Goal: Contribute content

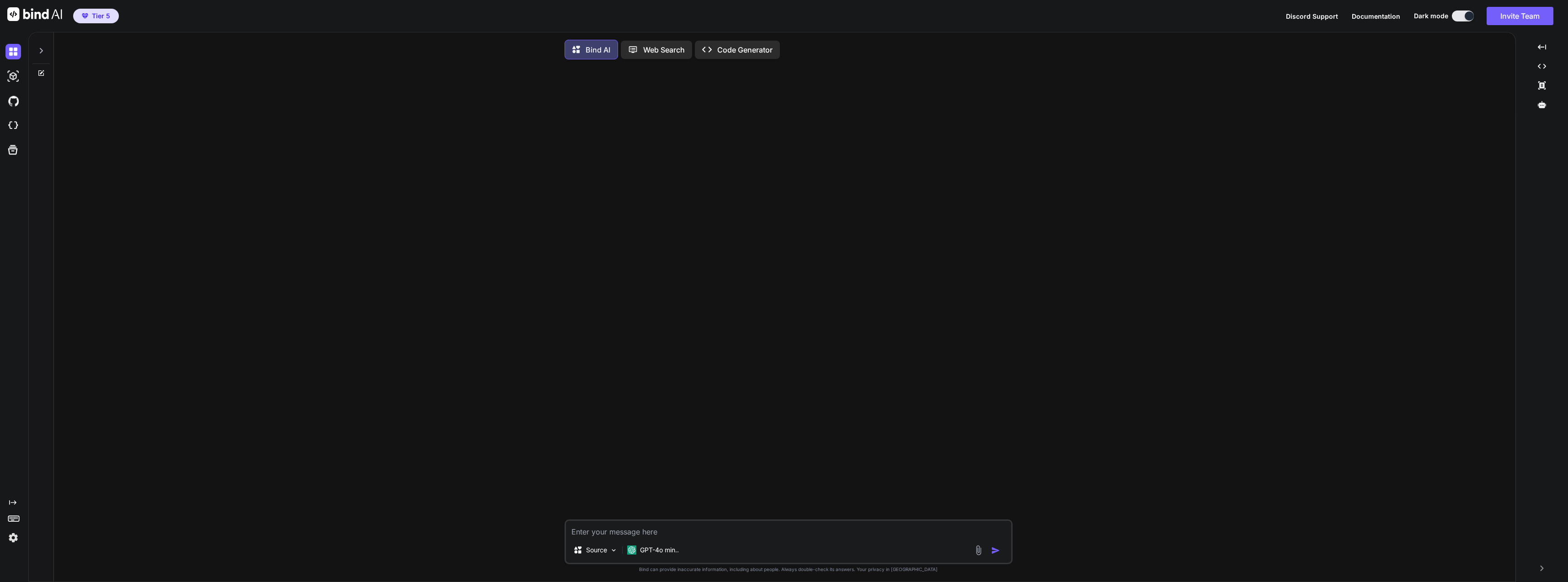
type textarea "x"
click at [11, 117] on div at bounding box center [15, 126] width 19 height 25
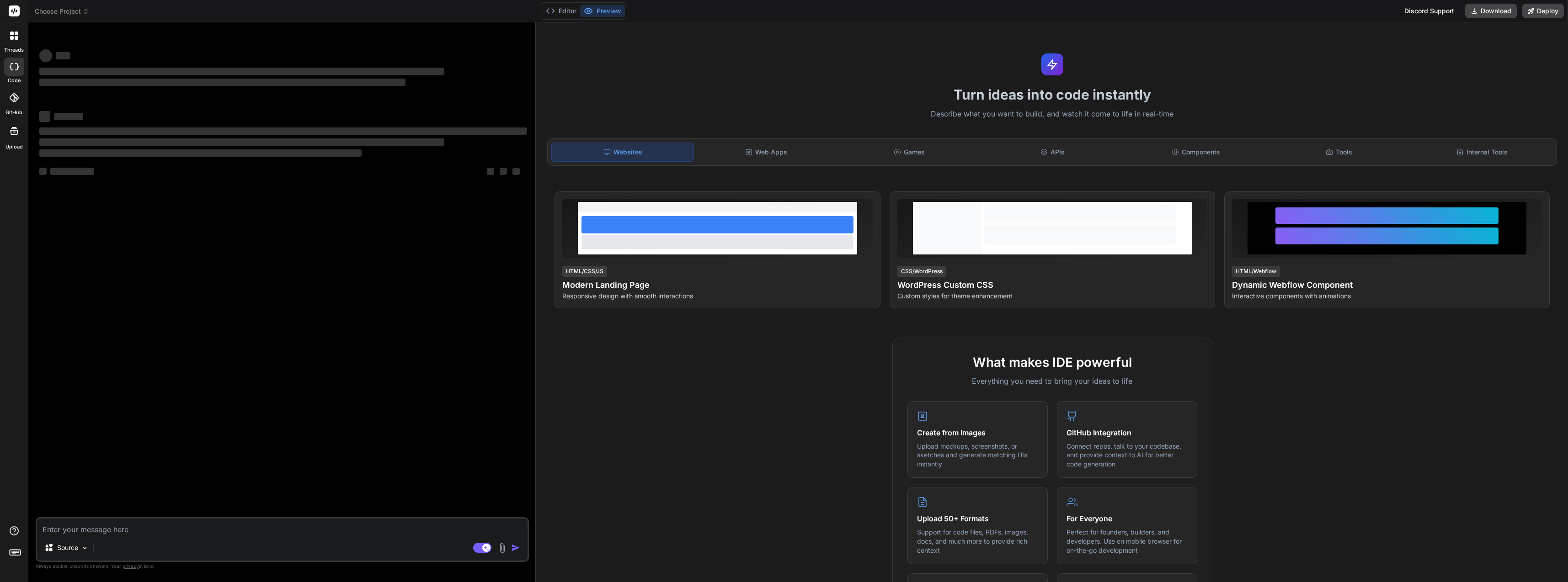
click at [504, 547] on img at bounding box center [502, 548] width 10 height 10
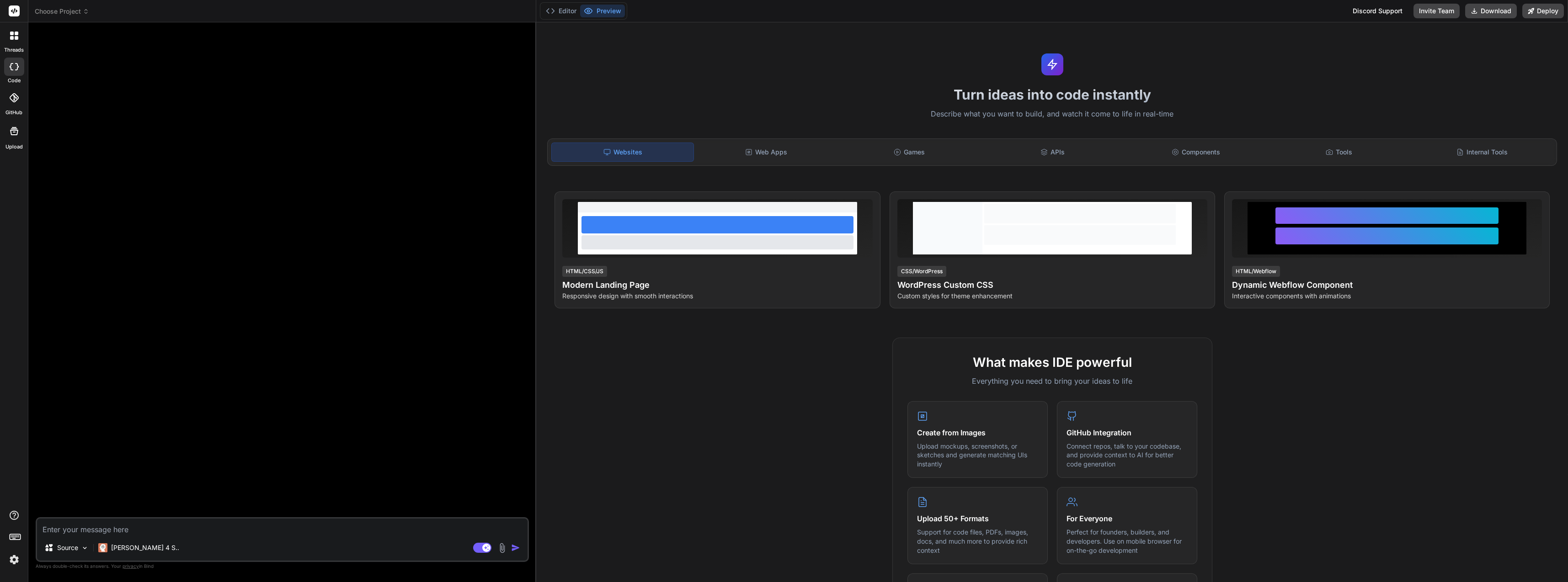
click at [503, 550] on img at bounding box center [502, 548] width 10 height 10
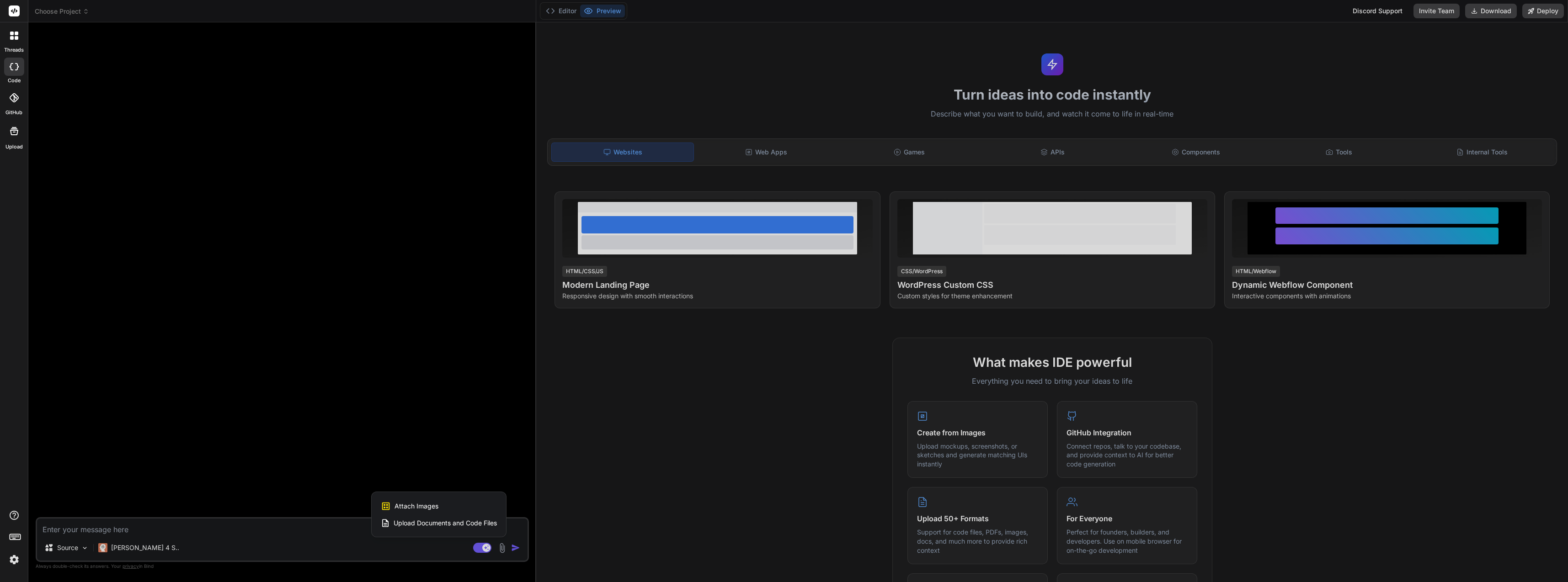
click at [457, 525] on span "Upload Documents and Code Files" at bounding box center [445, 524] width 103 height 9
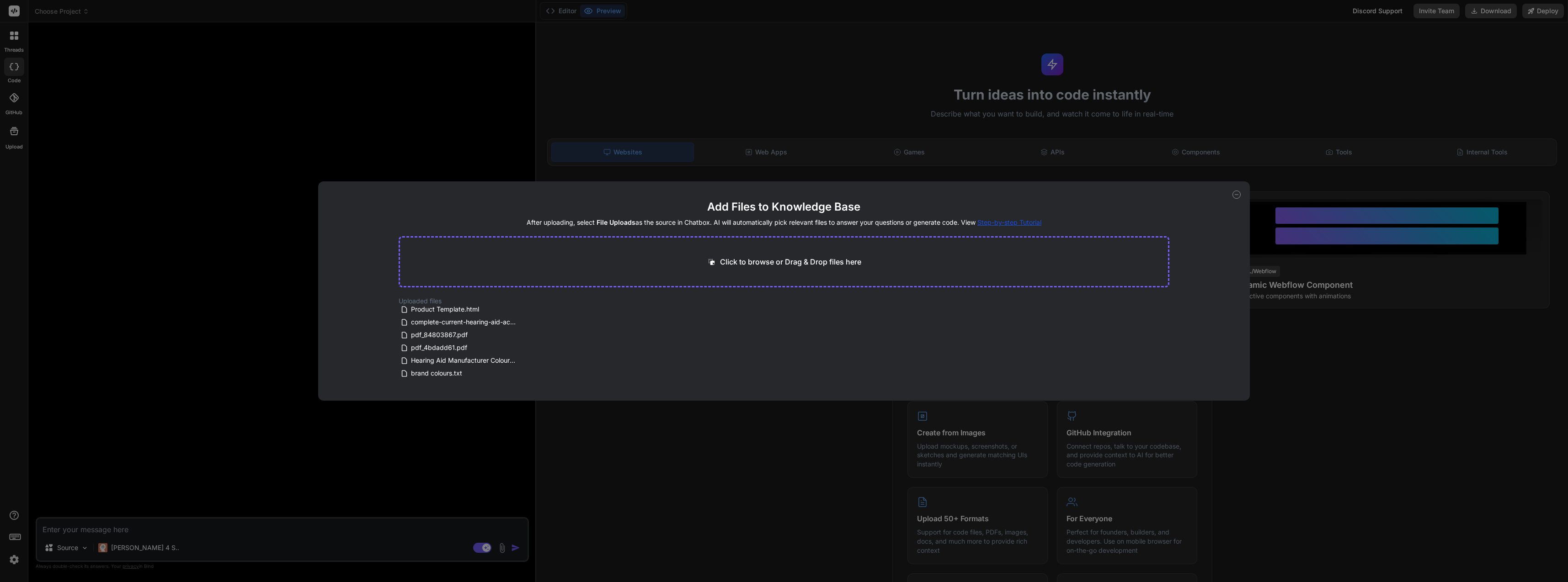
scroll to position [247, 0]
click at [448, 348] on span "pdf_4bdadd61.pdf" at bounding box center [439, 346] width 58 height 11
click at [440, 337] on span "pdf_84803867.pdf" at bounding box center [439, 334] width 58 height 11
click at [445, 335] on span "pdf_84803867.pdf" at bounding box center [439, 334] width 58 height 11
click at [321, 374] on div "Add Files to Knowledge Base After uploading, select File Uploads as the source …" at bounding box center [784, 291] width 932 height 219
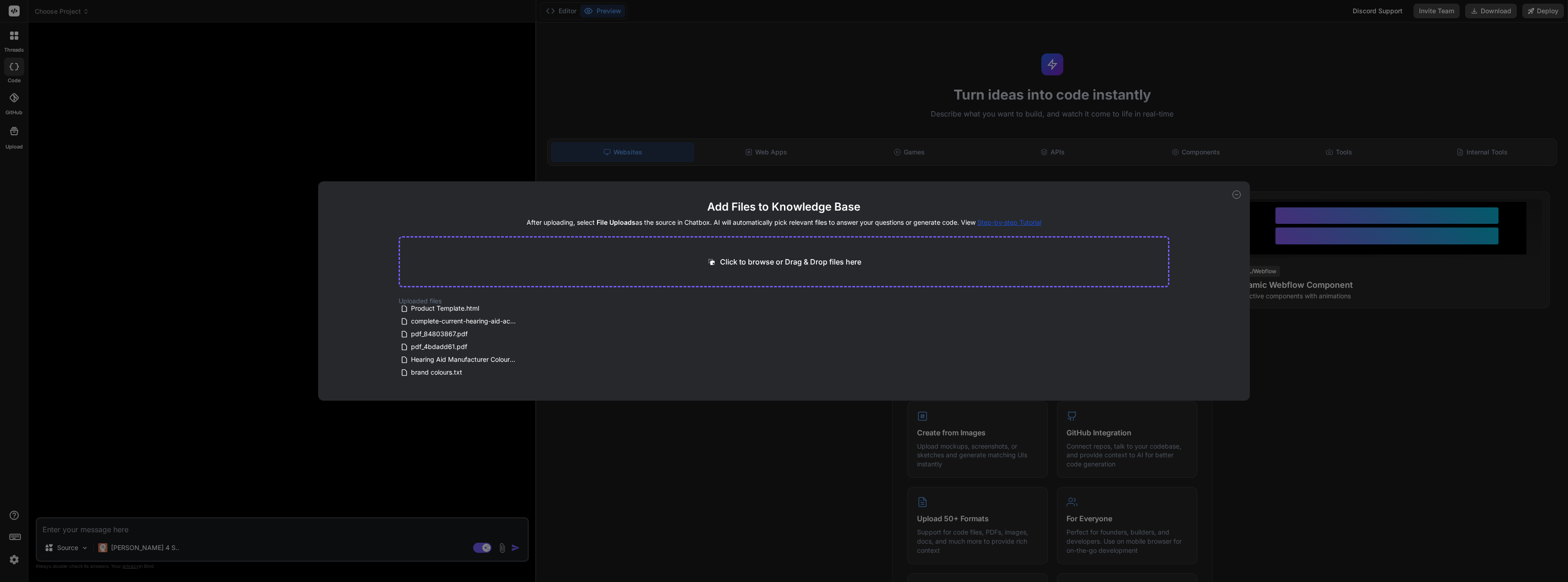
click at [300, 365] on div "Add Files to Knowledge Base After uploading, select File Uploads as the source …" at bounding box center [784, 291] width 1568 height 582
type textarea "x"
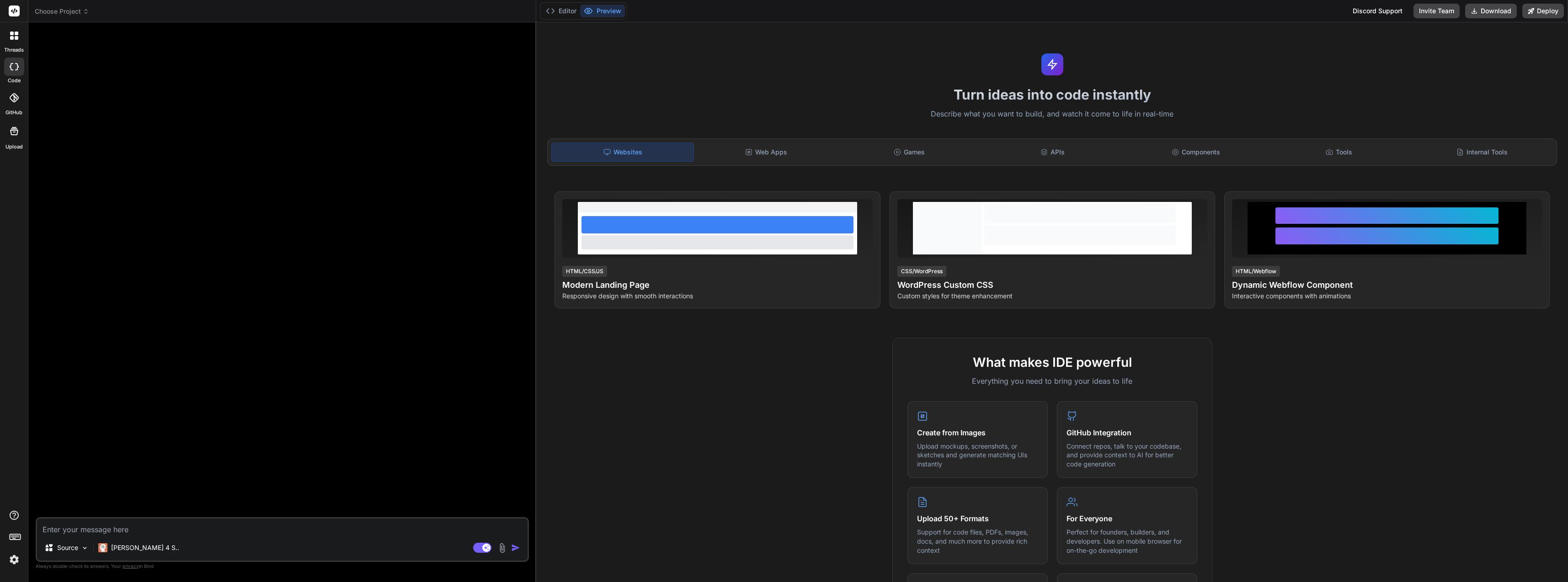
click at [17, 51] on label "threads" at bounding box center [14, 50] width 19 height 8
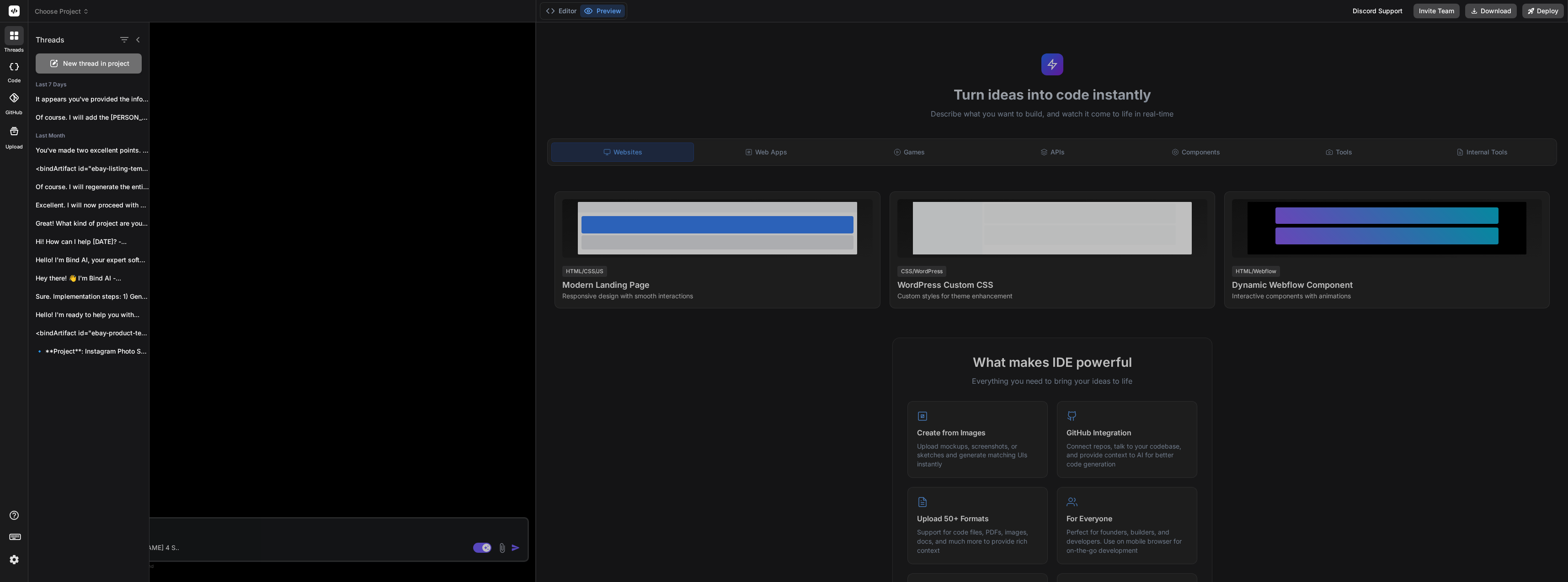
click at [11, 13] on rect at bounding box center [14, 10] width 11 height 11
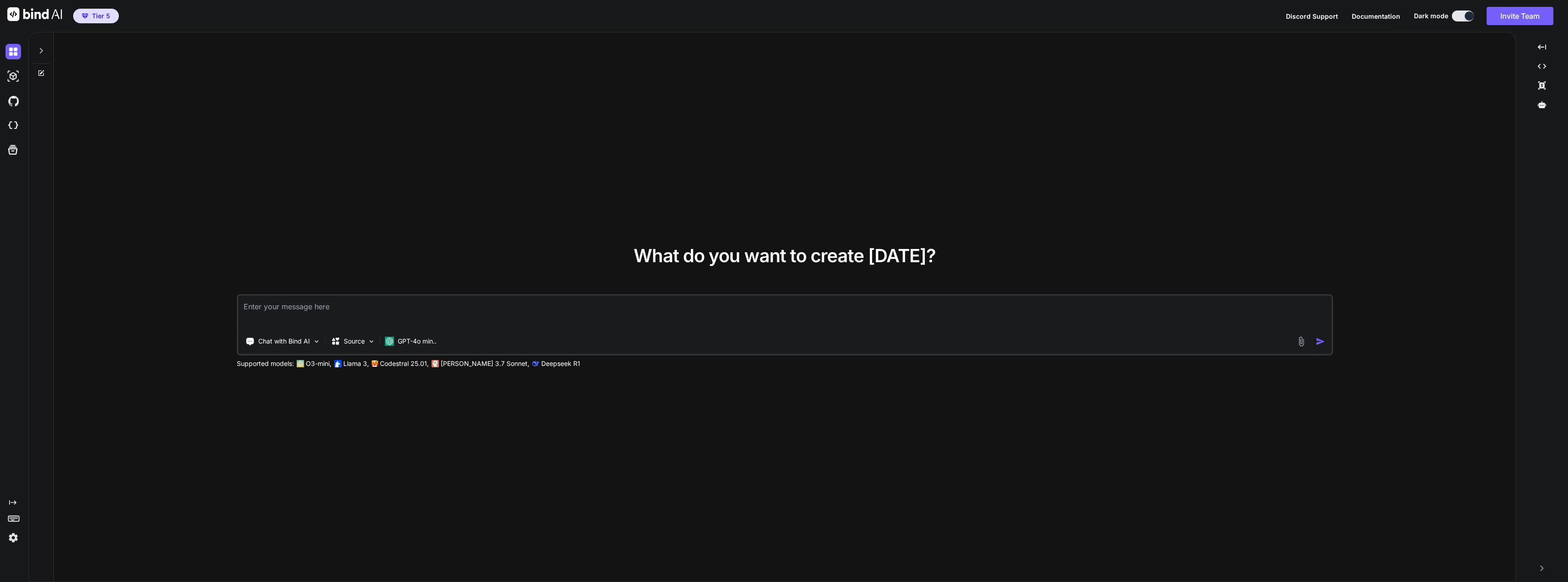
type textarea "x"
